Goal: Task Accomplishment & Management: Use online tool/utility

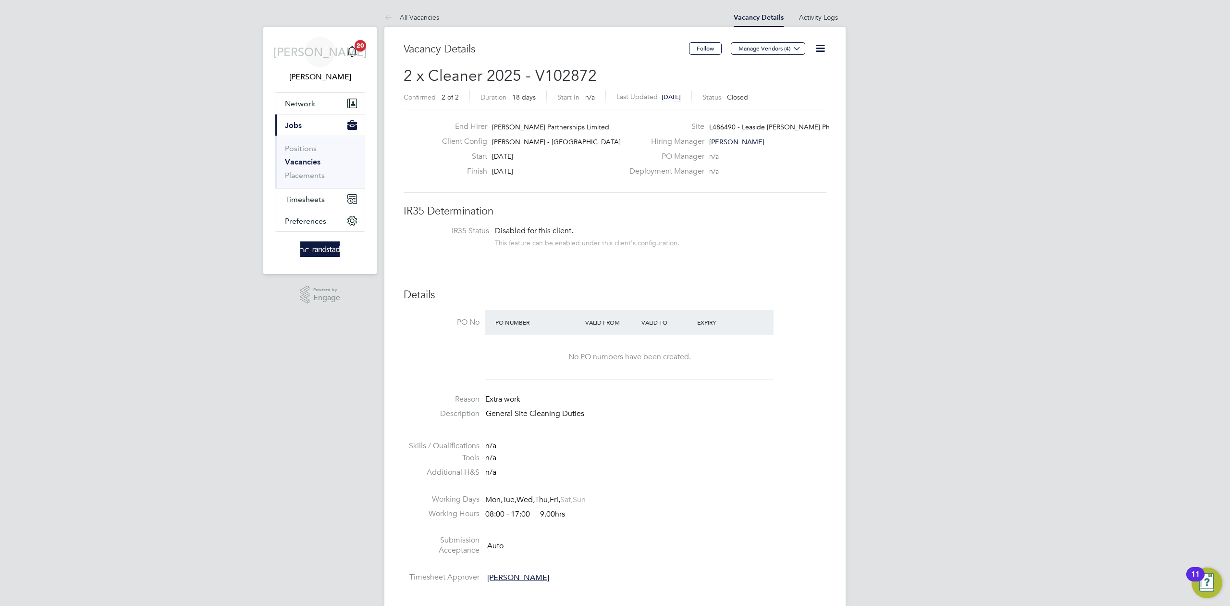
click at [304, 161] on link "Vacancies" at bounding box center [303, 161] width 36 height 9
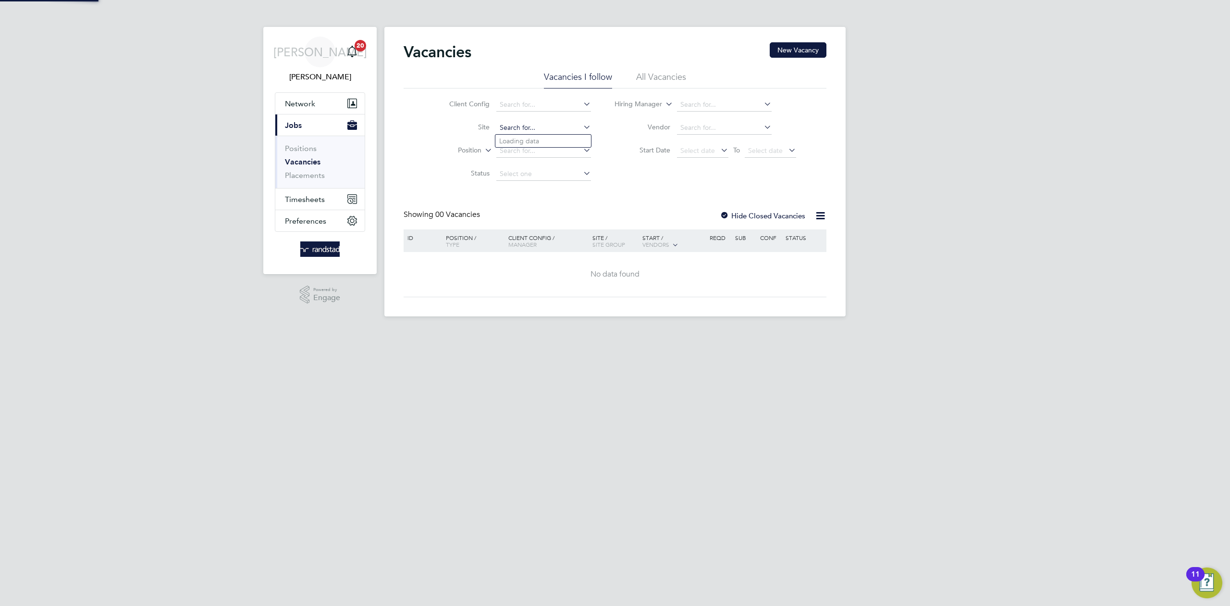
click at [536, 121] on input at bounding box center [543, 127] width 95 height 13
click at [548, 240] on li "Thurrock CDC" at bounding box center [544, 243] width 96 height 13
type input "Thurrock CDC"
click at [727, 211] on div at bounding box center [725, 216] width 10 height 10
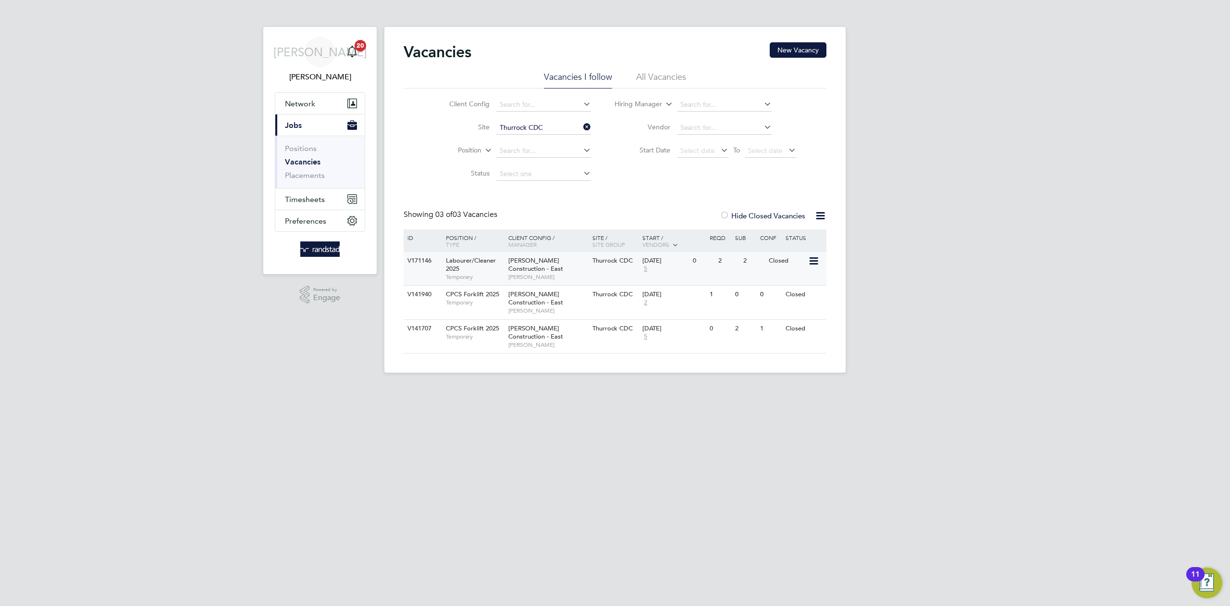
click at [497, 263] on div "Labourer/Cleaner 2025 Temporary" at bounding box center [472, 268] width 67 height 33
click at [538, 122] on input at bounding box center [543, 127] width 95 height 13
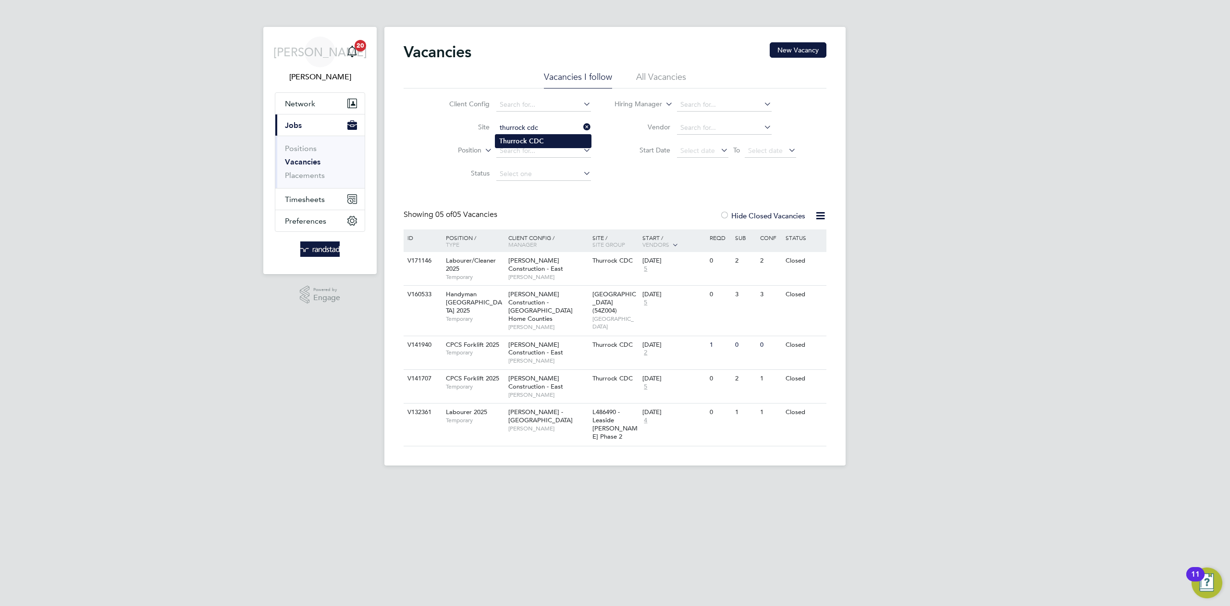
click at [533, 140] on b "CDC" at bounding box center [536, 141] width 15 height 8
type input "Thurrock CDC"
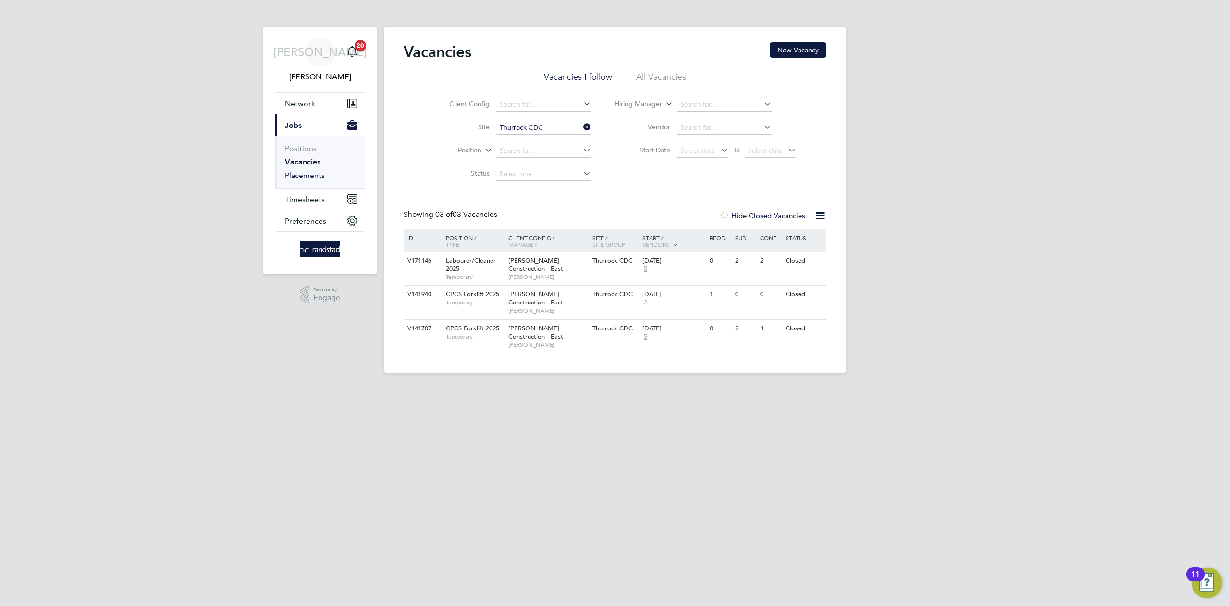
click at [314, 173] on link "Placements" at bounding box center [305, 175] width 40 height 9
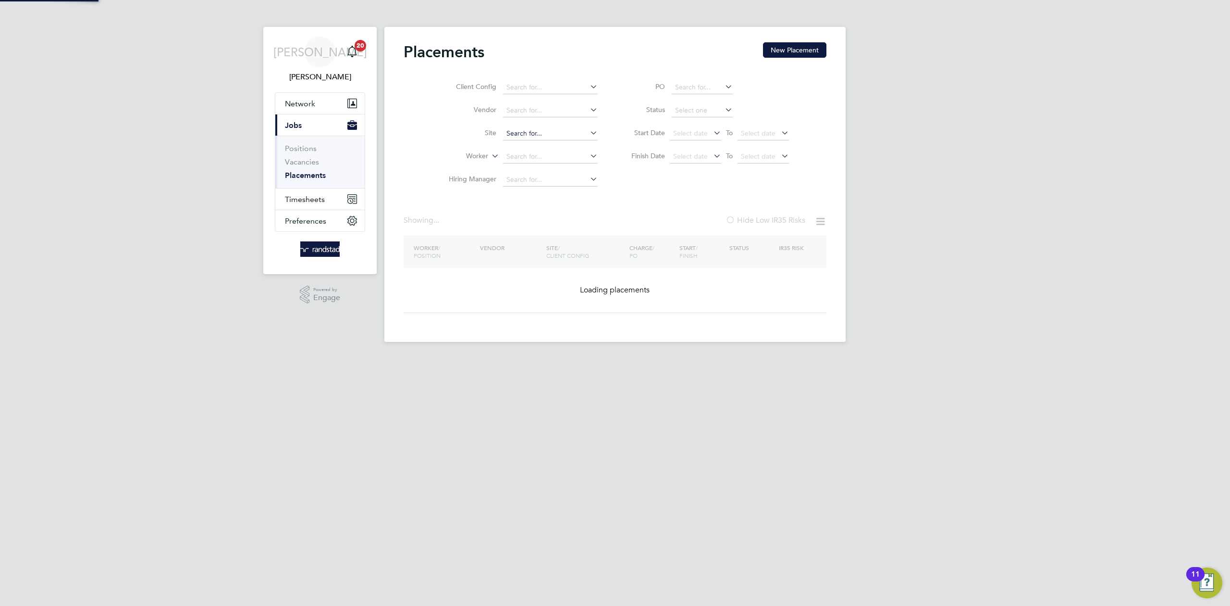
click at [522, 134] on input at bounding box center [550, 133] width 95 height 13
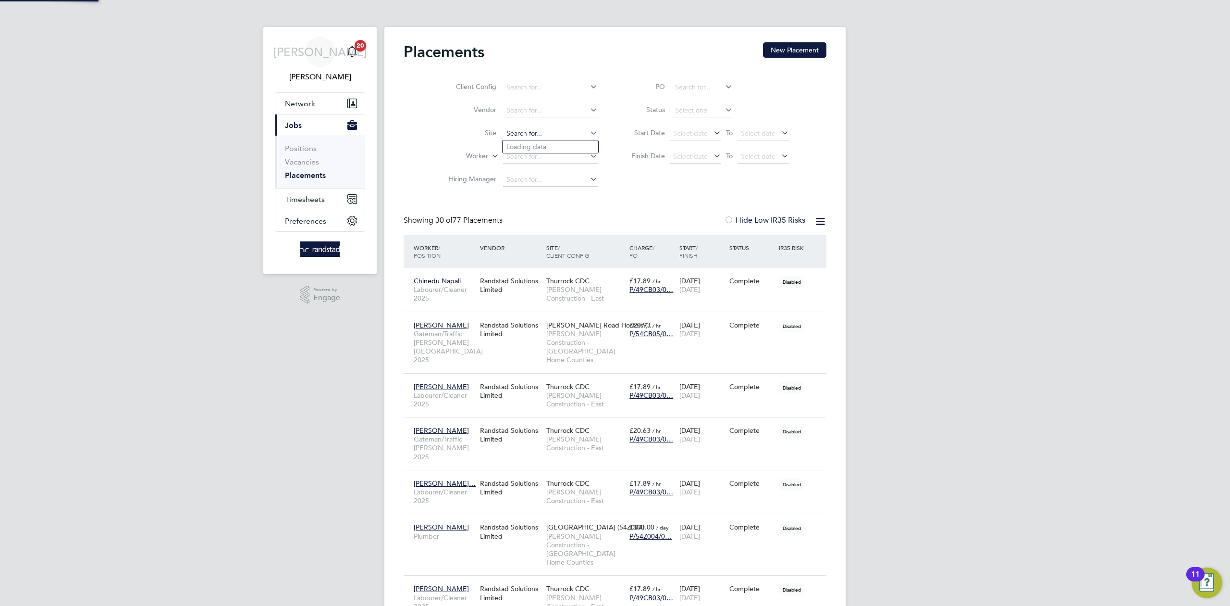
scroll to position [45, 84]
click at [556, 246] on li "Thurrock CDC" at bounding box center [551, 249] width 96 height 13
type input "Thurrock CDC"
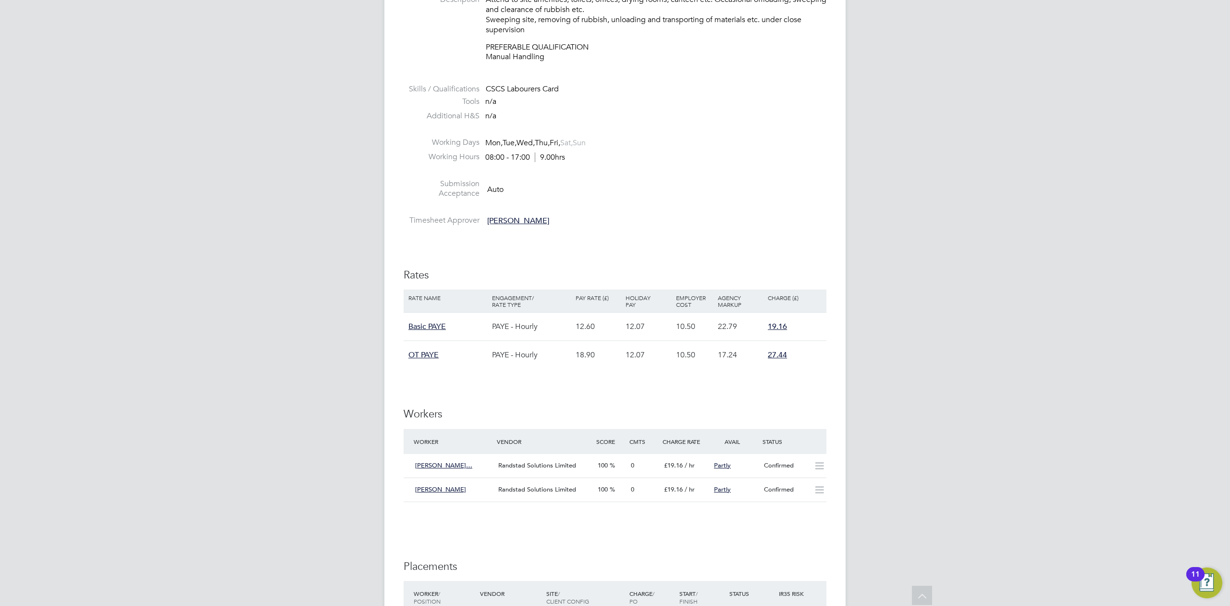
scroll to position [71, 0]
